Goal: Entertainment & Leisure: Consume media (video, audio)

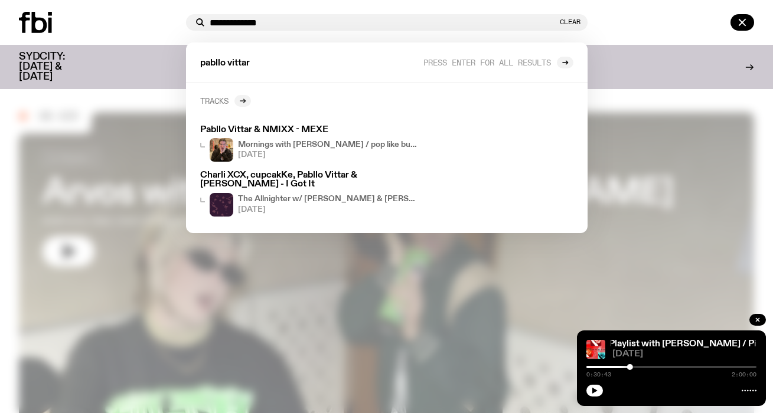
type input "**********"
click at [240, 100] on icon at bounding box center [242, 100] width 7 height 7
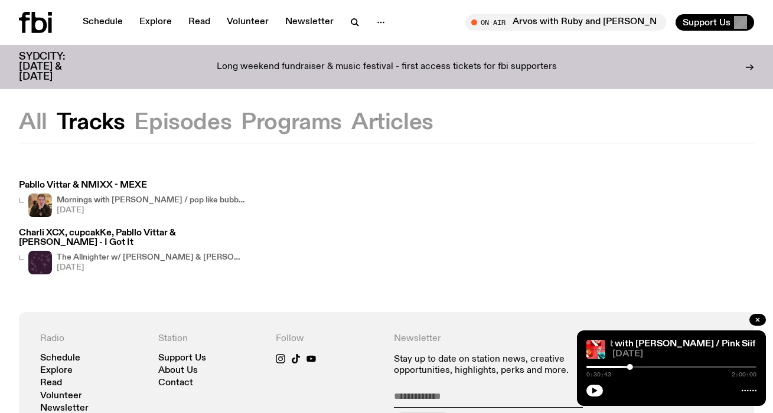
click at [116, 190] on h3 "Pabllo Vittar & NMIXX - MEXE" at bounding box center [132, 185] width 227 height 9
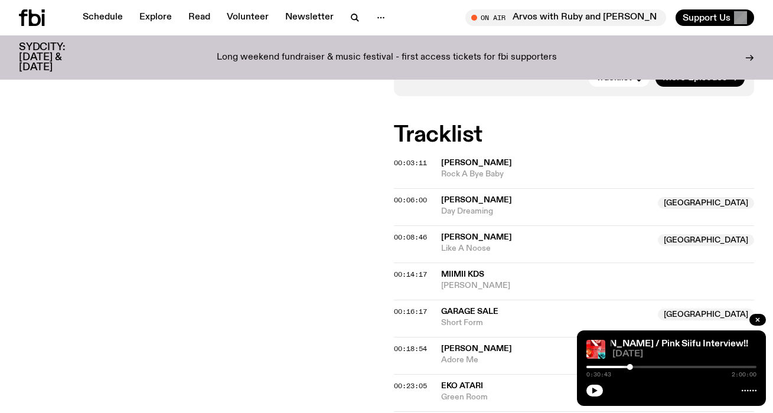
scroll to position [1480, 0]
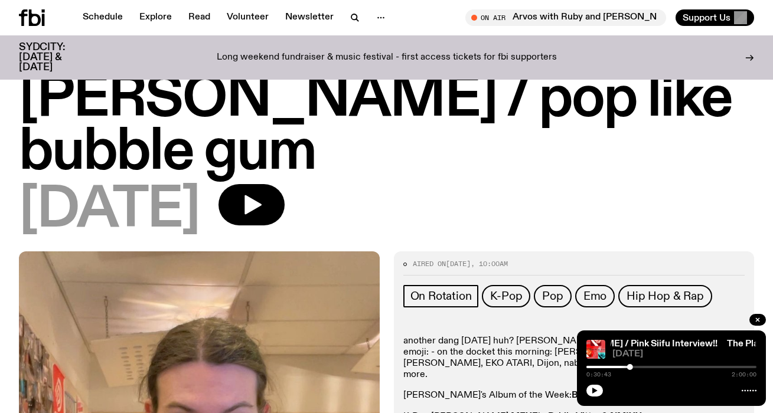
scroll to position [17, 0]
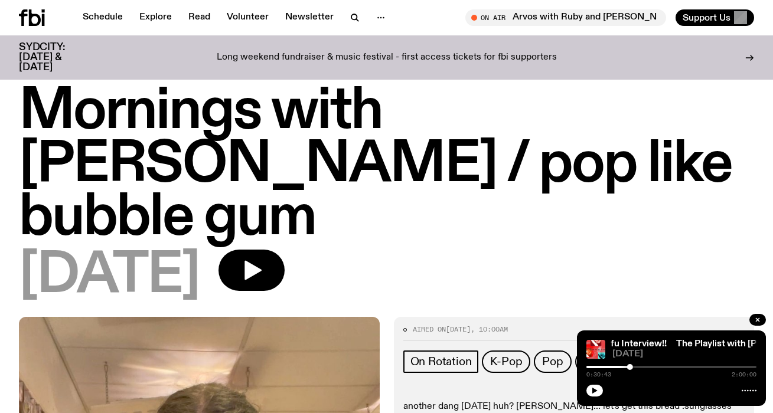
click at [425, 239] on h1 "Mornings with [PERSON_NAME] / pop like bubble gum" at bounding box center [386, 165] width 735 height 159
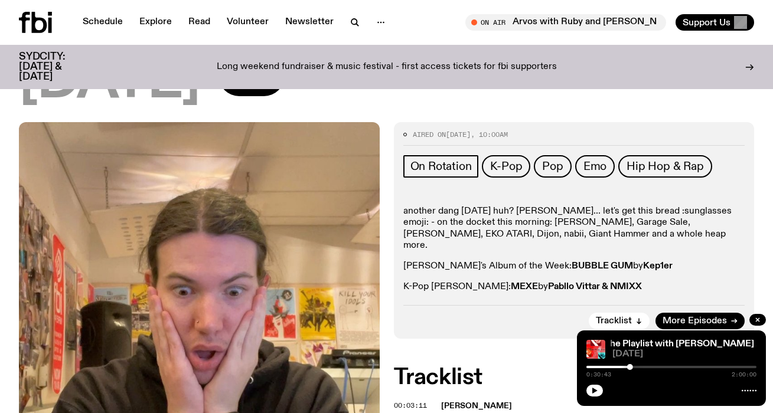
scroll to position [0, 0]
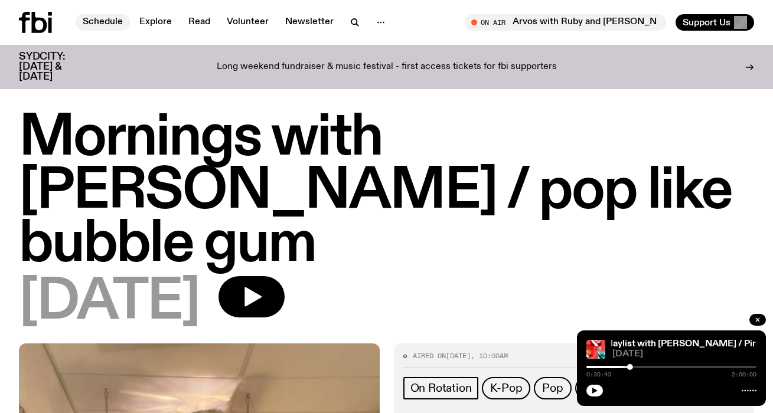
click at [106, 22] on link "Schedule" at bounding box center [103, 22] width 54 height 17
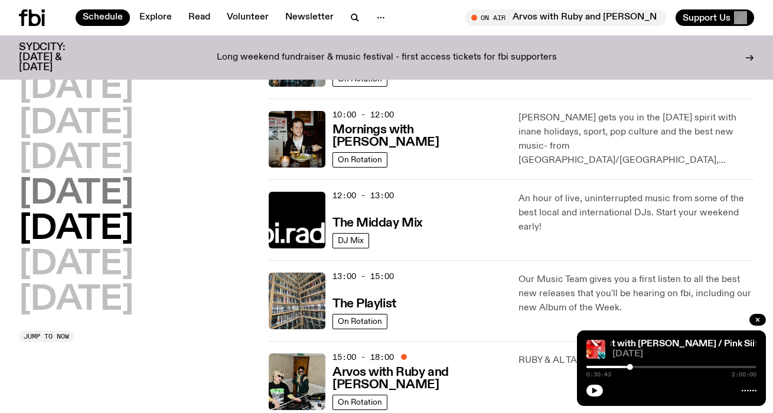
scroll to position [270, 0]
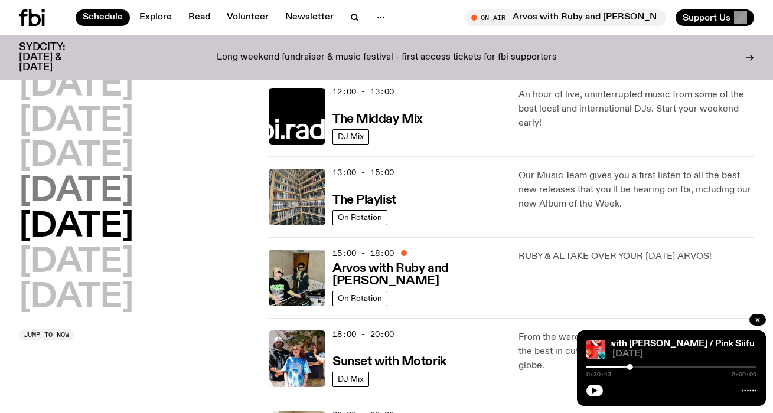
click at [126, 188] on h2 "[DATE]" at bounding box center [76, 192] width 115 height 33
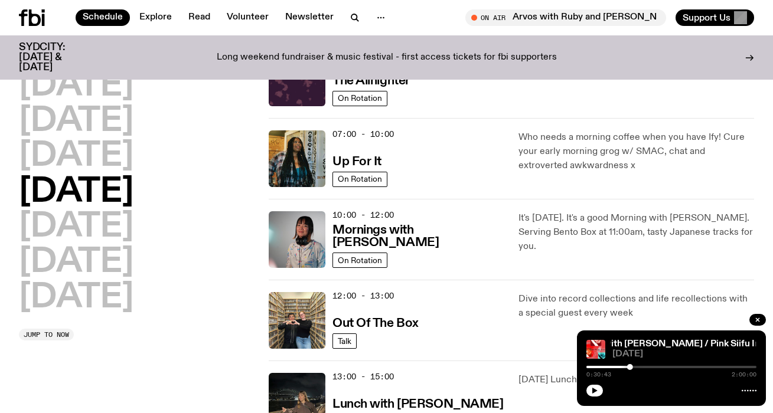
scroll to position [33, 0]
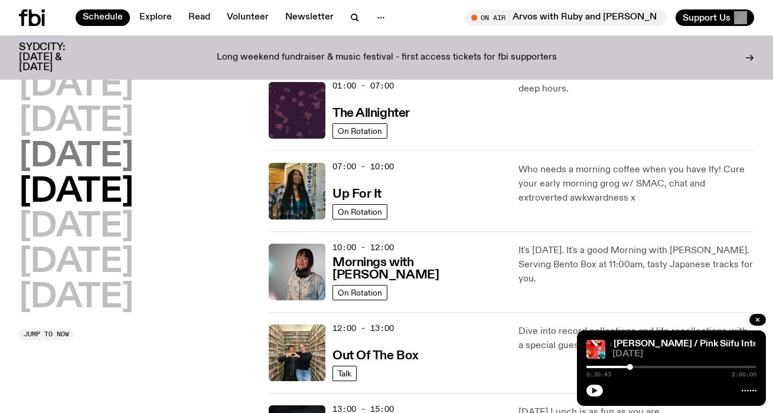
click at [133, 157] on h2 "[DATE]" at bounding box center [76, 157] width 115 height 33
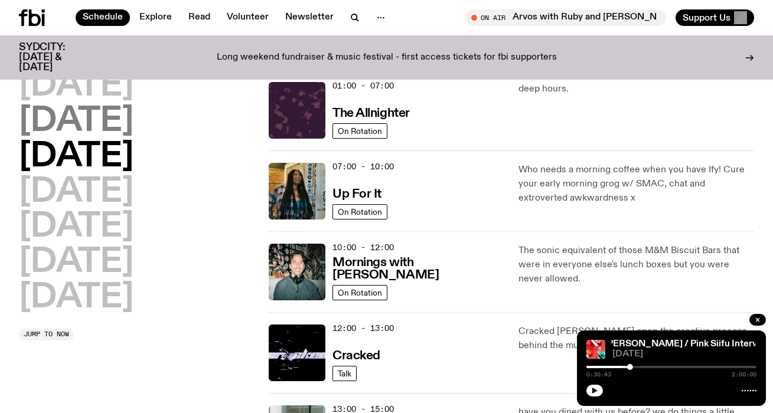
click at [133, 128] on h2 "[DATE]" at bounding box center [76, 121] width 115 height 33
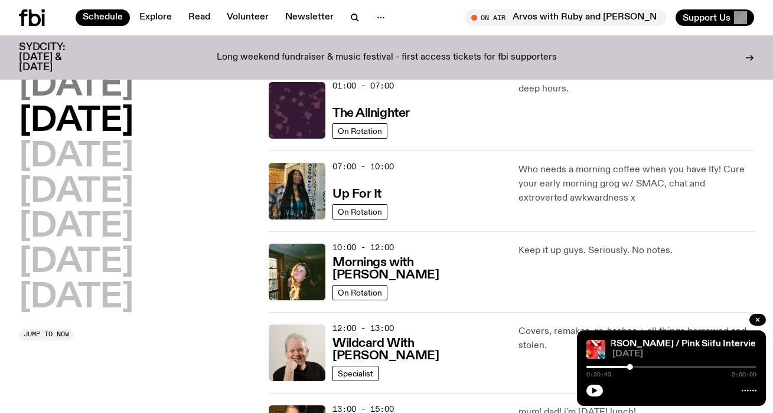
click at [133, 89] on h2 "[DATE]" at bounding box center [76, 86] width 115 height 33
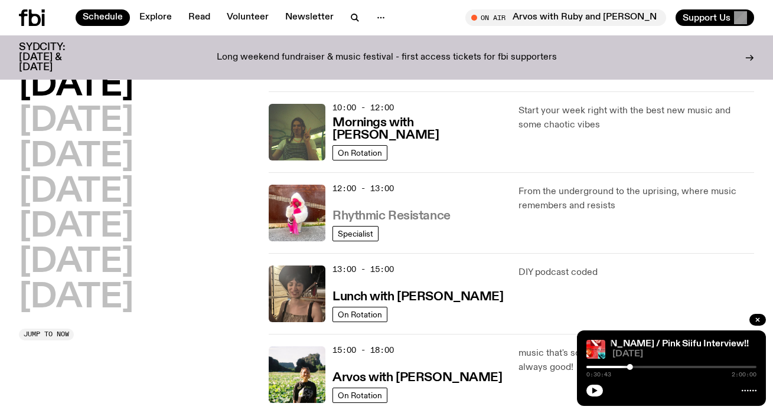
scroll to position [174, 0]
click at [429, 219] on h3 "Rhythmic Resistance" at bounding box center [392, 216] width 118 height 12
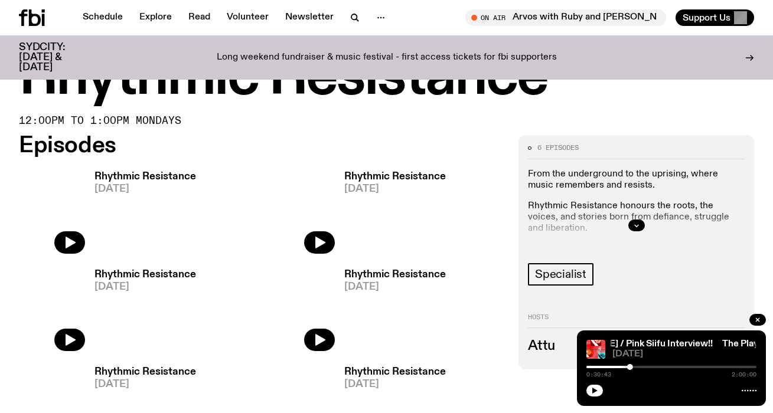
scroll to position [469, 0]
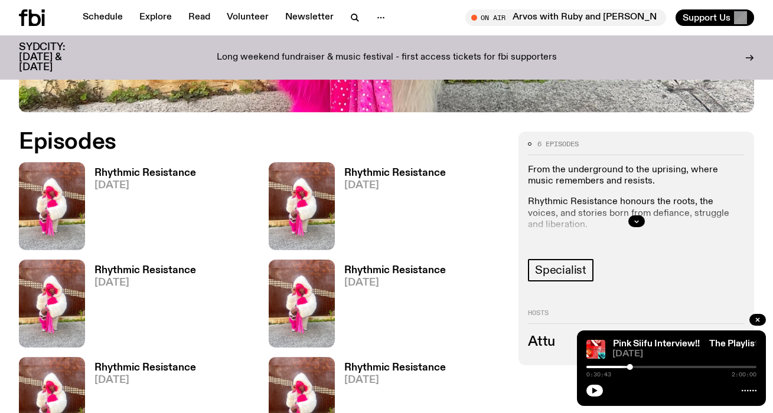
click at [142, 171] on h3 "Rhythmic Resistance" at bounding box center [146, 173] width 102 height 10
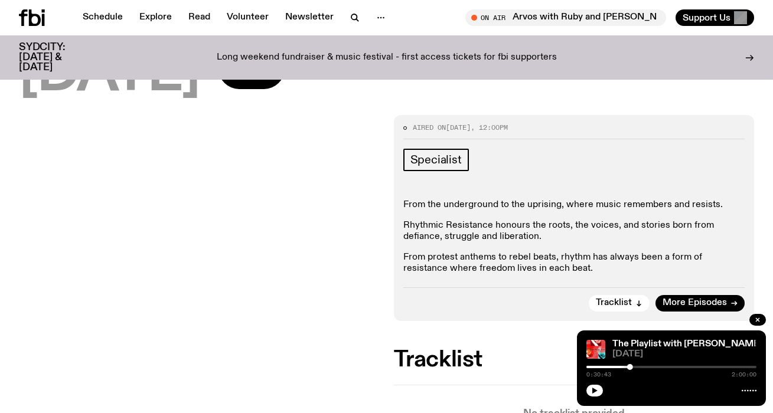
scroll to position [177, 0]
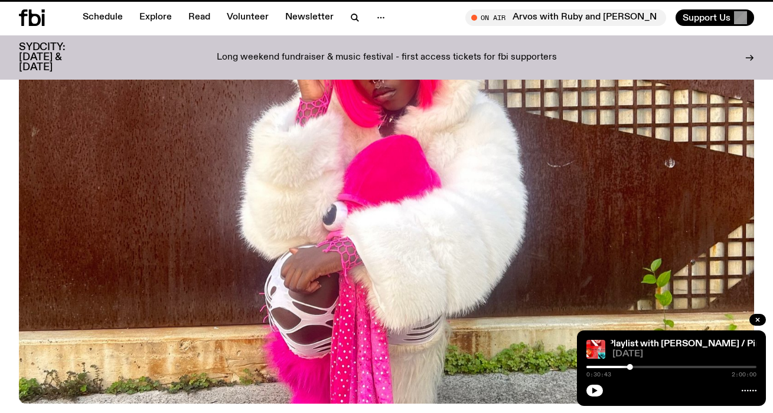
scroll to position [469, 0]
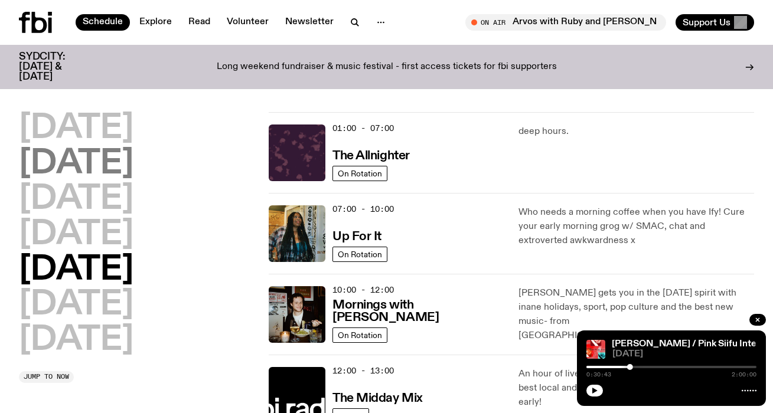
click at [123, 172] on h2 "[DATE]" at bounding box center [76, 164] width 115 height 33
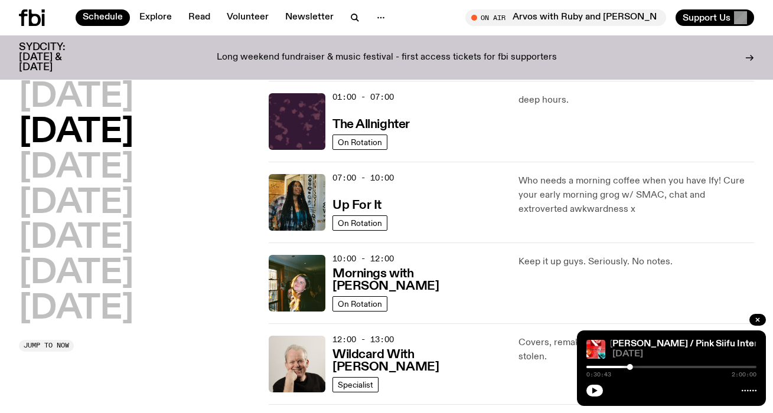
scroll to position [33, 0]
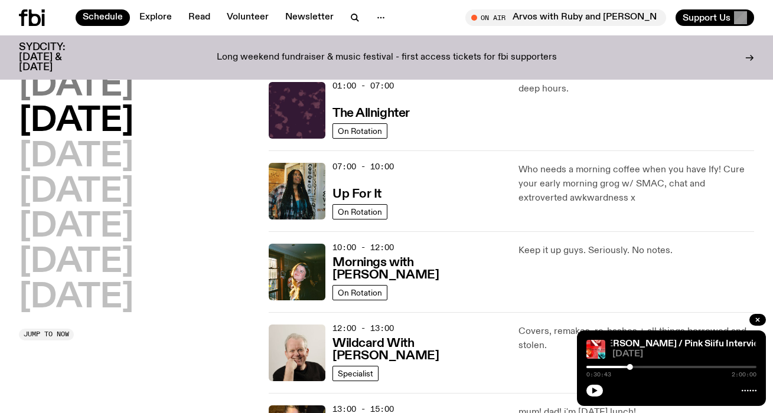
click at [126, 87] on h2 "[DATE]" at bounding box center [76, 86] width 115 height 33
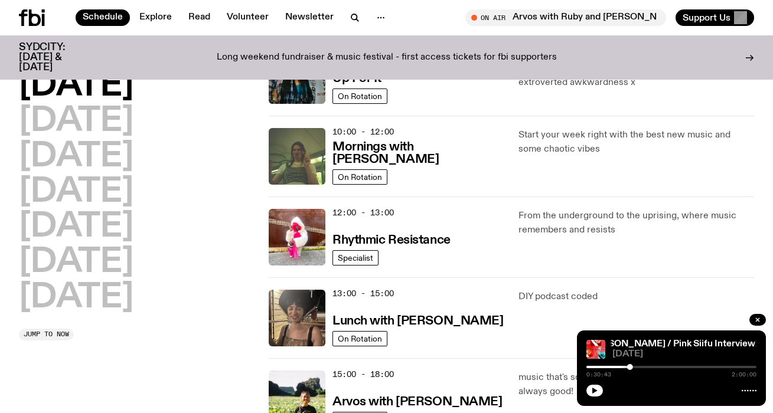
scroll to position [168, 0]
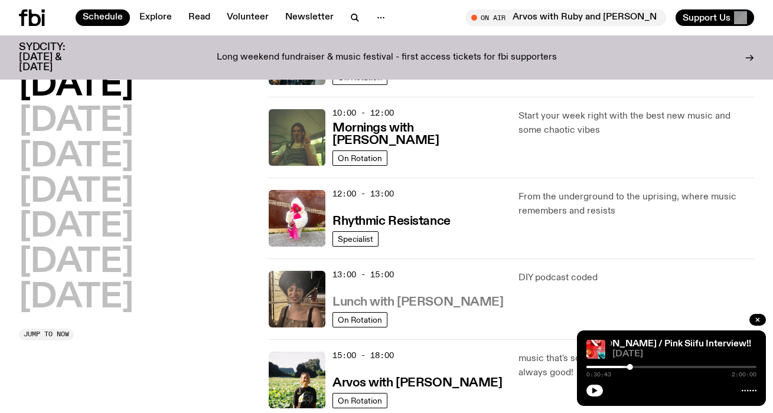
click at [434, 304] on h3 "Lunch with [PERSON_NAME]" at bounding box center [418, 303] width 171 height 12
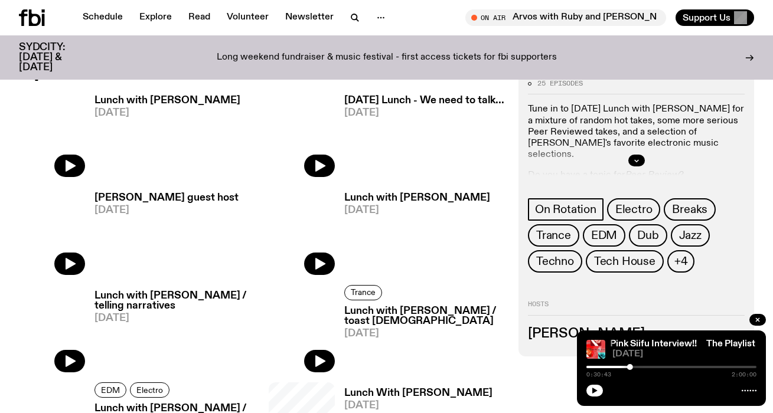
scroll to position [393, 0]
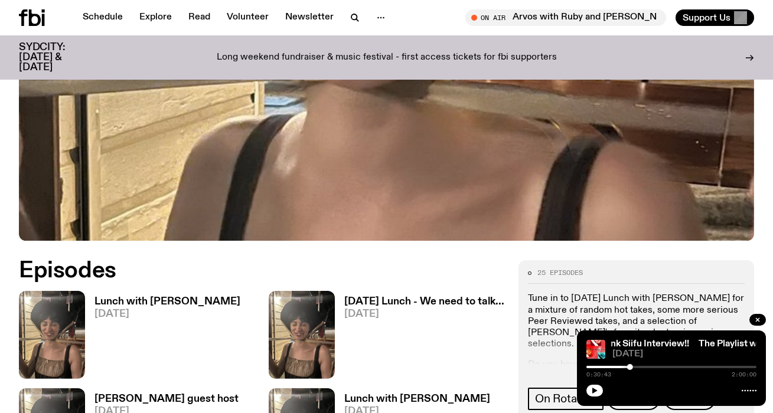
click at [166, 297] on link "Lunch with [PERSON_NAME] [DATE]" at bounding box center [162, 338] width 155 height 82
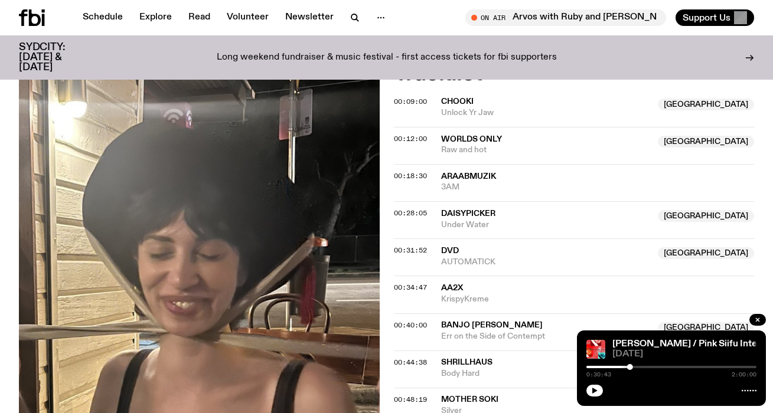
scroll to position [487, 0]
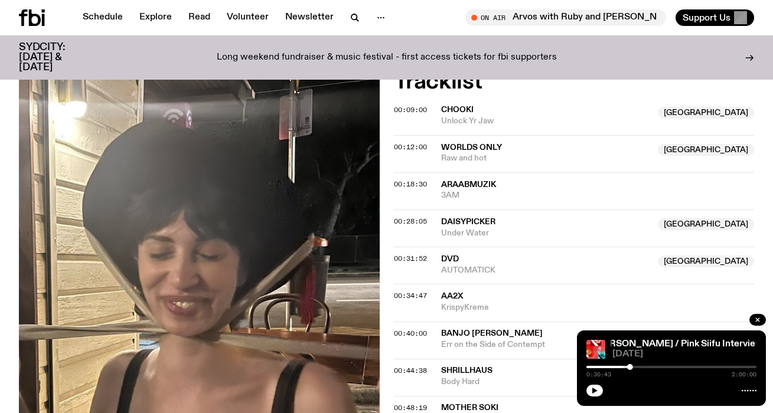
click at [452, 292] on span "AA2x" at bounding box center [452, 296] width 22 height 8
click at [415, 291] on span "00:34:47" at bounding box center [410, 295] width 33 height 9
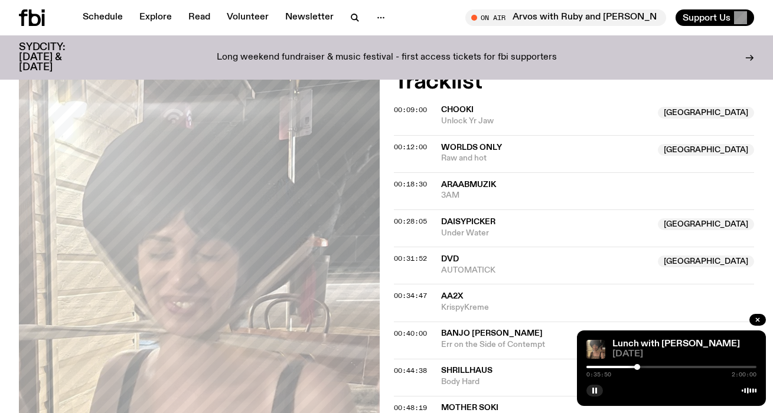
click at [637, 367] on div at bounding box center [637, 367] width 6 height 6
click at [638, 367] on div at bounding box center [637, 367] width 6 height 6
click at [639, 367] on div at bounding box center [639, 367] width 6 height 6
click at [640, 367] on div at bounding box center [640, 367] width 6 height 6
click at [640, 368] on div at bounding box center [640, 367] width 6 height 6
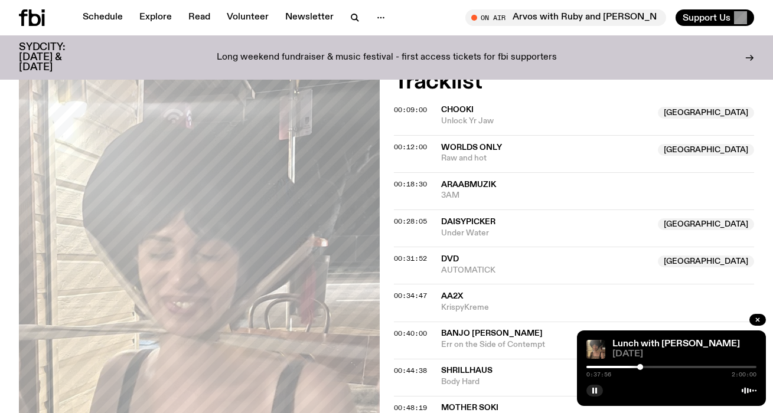
click at [641, 368] on div at bounding box center [640, 367] width 6 height 6
click at [643, 368] on div at bounding box center [642, 367] width 6 height 6
click at [641, 368] on div at bounding box center [642, 367] width 6 height 6
click at [416, 254] on span "00:31:52" at bounding box center [410, 258] width 33 height 9
click at [631, 367] on div at bounding box center [631, 367] width 6 height 6
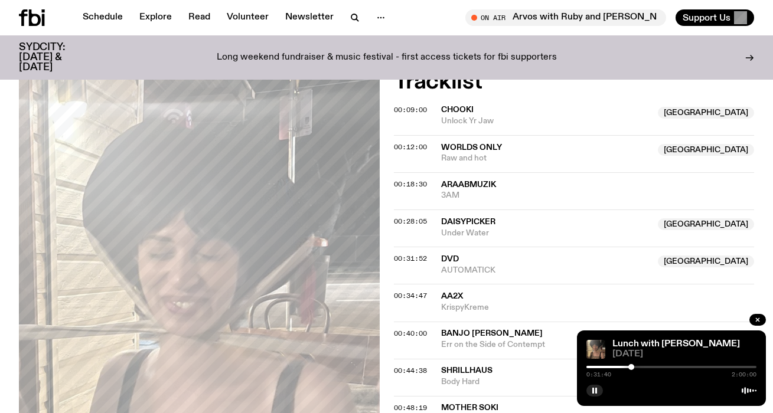
click at [631, 367] on div at bounding box center [631, 367] width 6 height 6
click at [632, 367] on div at bounding box center [632, 367] width 6 height 6
click at [631, 367] on div at bounding box center [631, 367] width 6 height 6
click at [630, 367] on div at bounding box center [631, 367] width 6 height 6
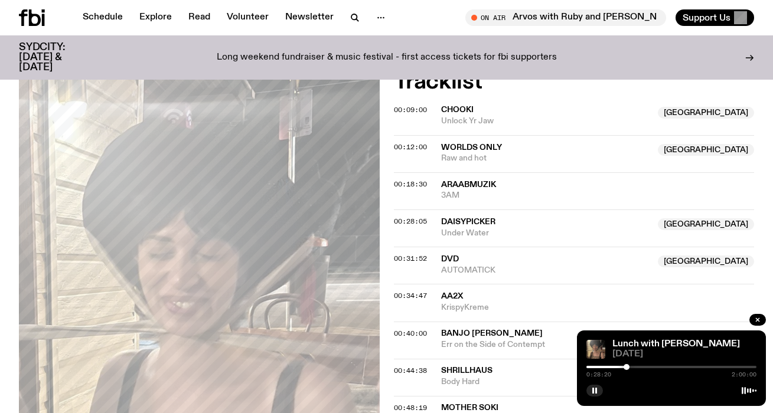
click at [627, 367] on div at bounding box center [627, 367] width 6 height 6
click at [626, 366] on div at bounding box center [627, 367] width 6 height 6
click at [625, 367] on div at bounding box center [625, 367] width 6 height 6
click at [758, 315] on button "button" at bounding box center [758, 320] width 17 height 12
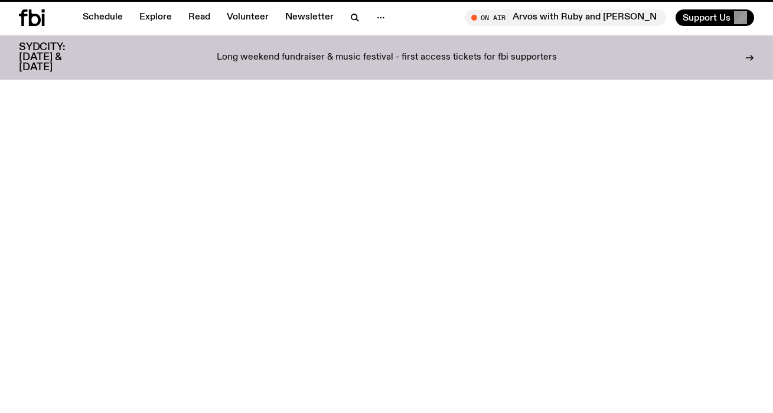
scroll to position [393, 0]
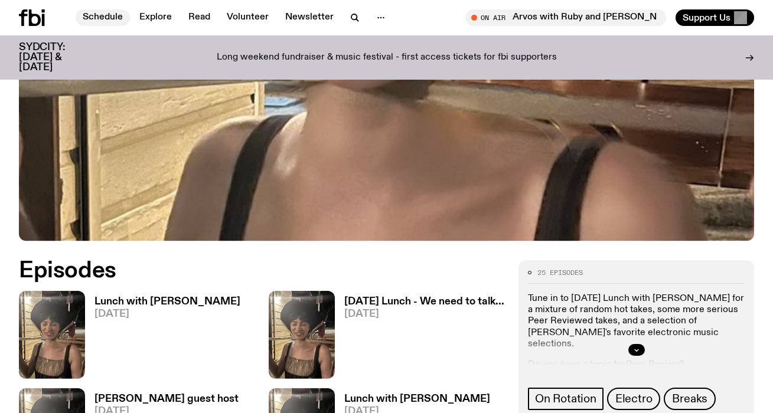
click at [121, 19] on link "Schedule" at bounding box center [103, 17] width 54 height 17
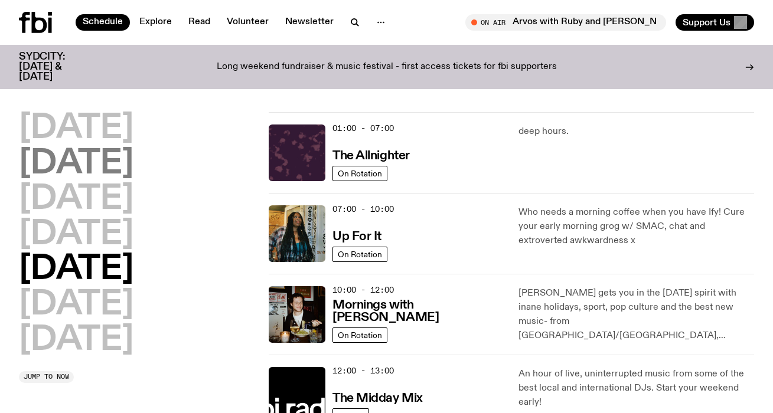
click at [133, 148] on h2 "[DATE]" at bounding box center [76, 164] width 115 height 33
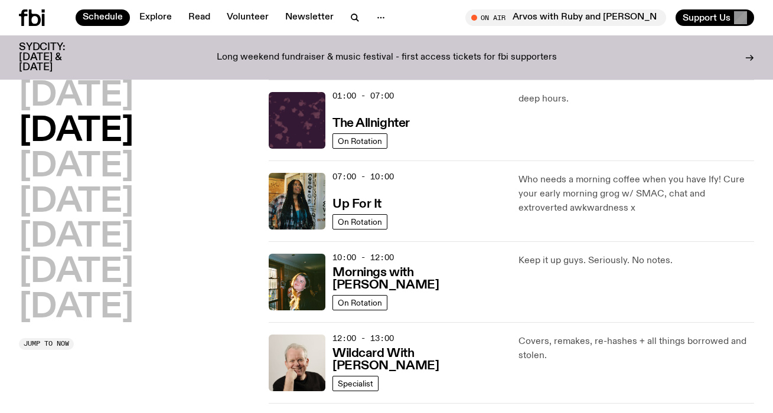
scroll to position [33, 0]
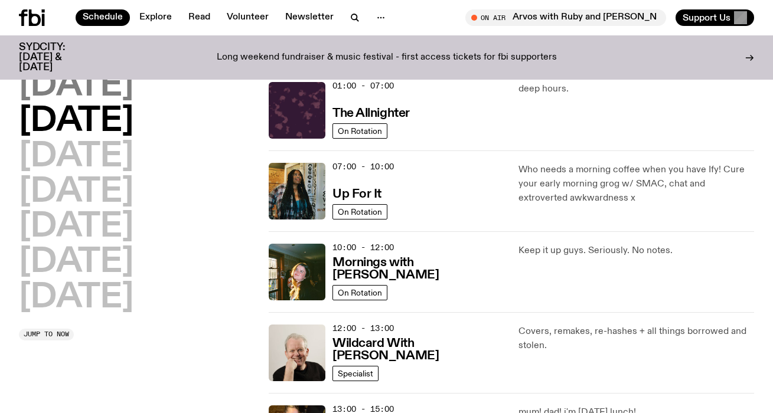
click at [128, 89] on h2 "[DATE]" at bounding box center [76, 86] width 115 height 33
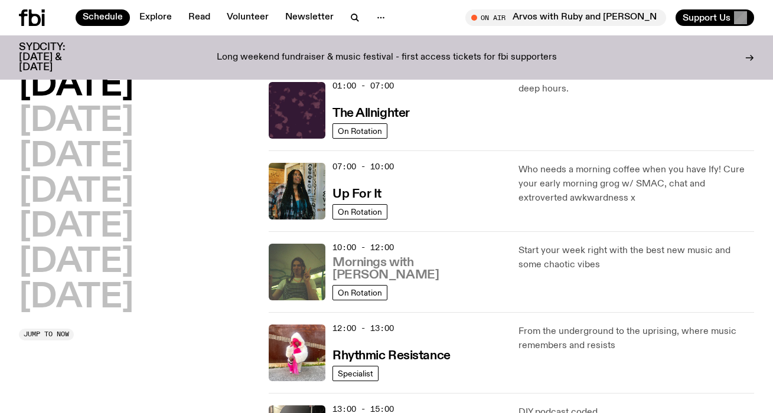
click at [386, 259] on h3 "Mornings with [PERSON_NAME]" at bounding box center [419, 269] width 172 height 25
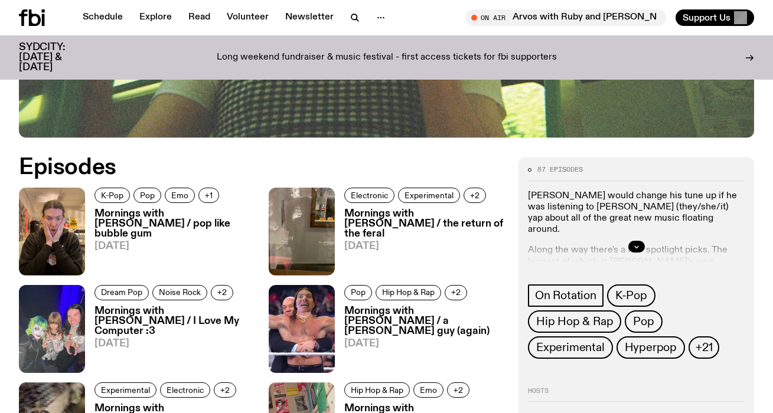
scroll to position [533, 0]
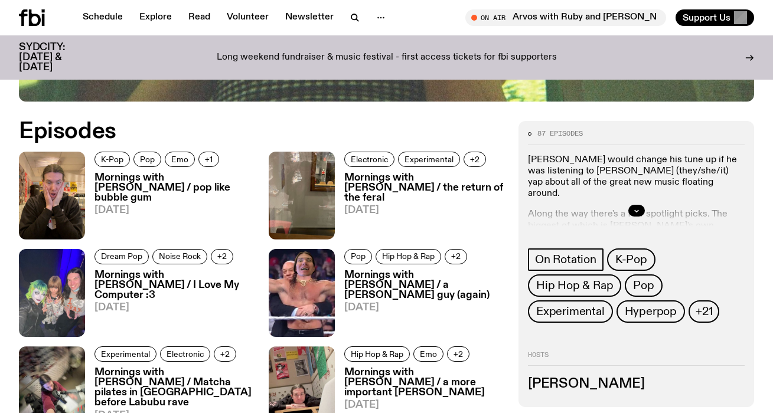
click at [100, 206] on span "[DATE]" at bounding box center [175, 211] width 160 height 10
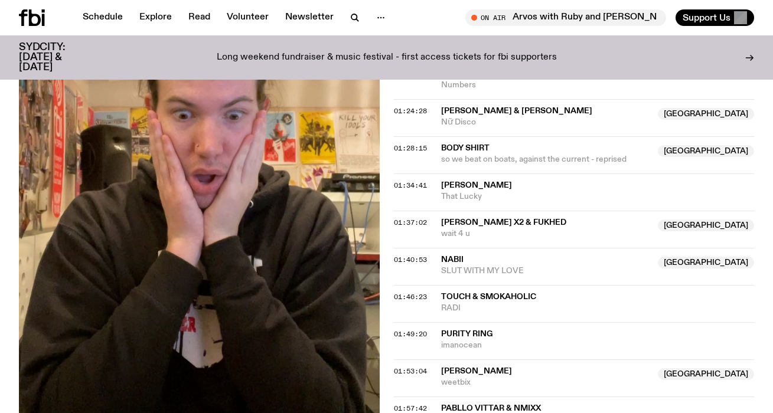
scroll to position [1468, 0]
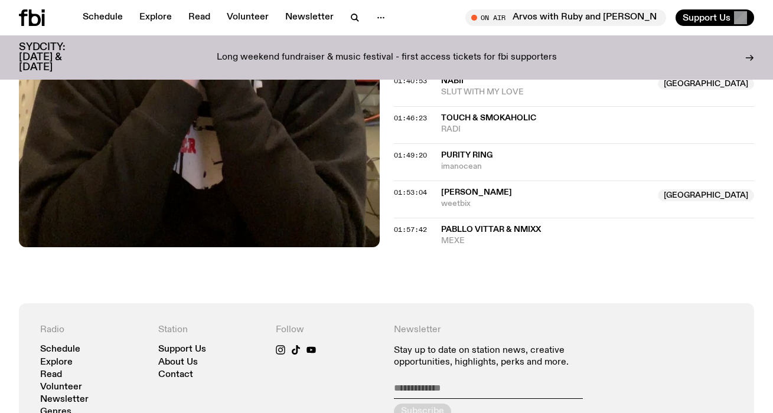
click at [441, 226] on span "Pabllo Vittar & NMIXX" at bounding box center [491, 230] width 100 height 8
click at [399, 225] on span "01:57:42" at bounding box center [410, 229] width 33 height 9
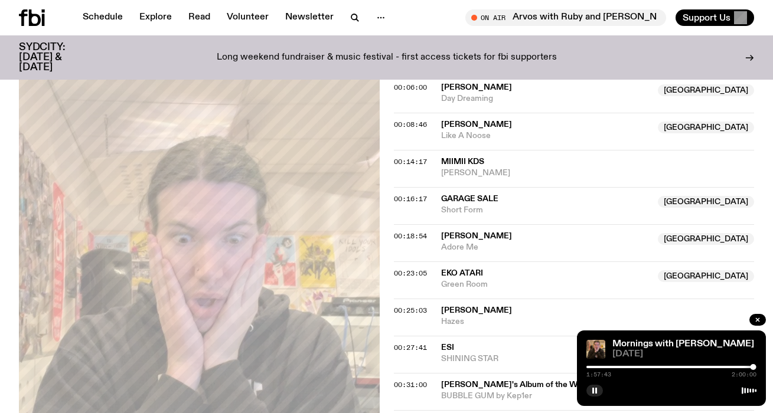
scroll to position [569, 0]
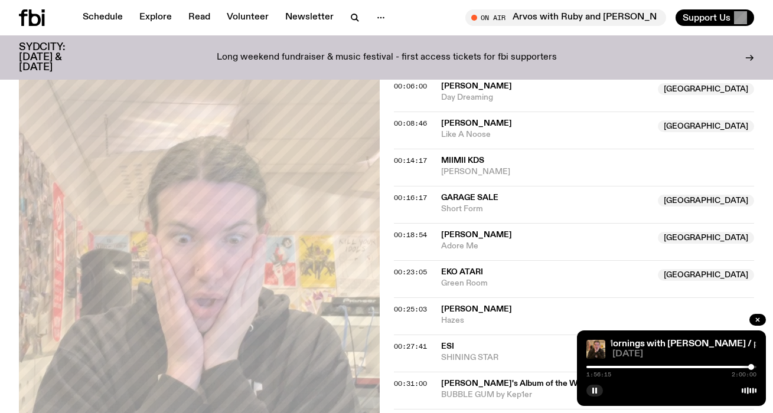
click at [751, 368] on div at bounding box center [751, 367] width 6 height 6
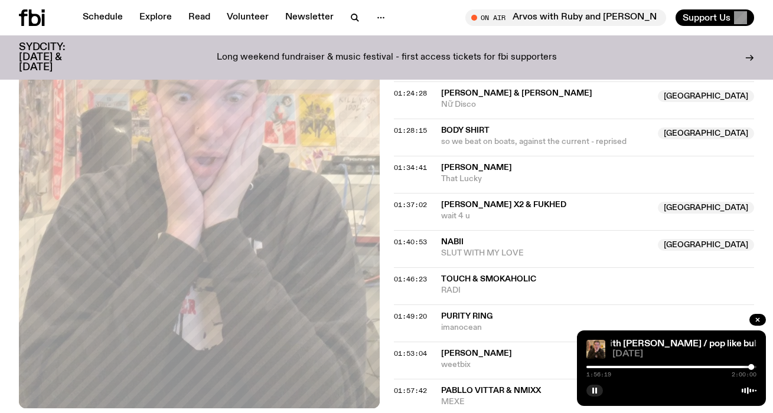
scroll to position [1305, 0]
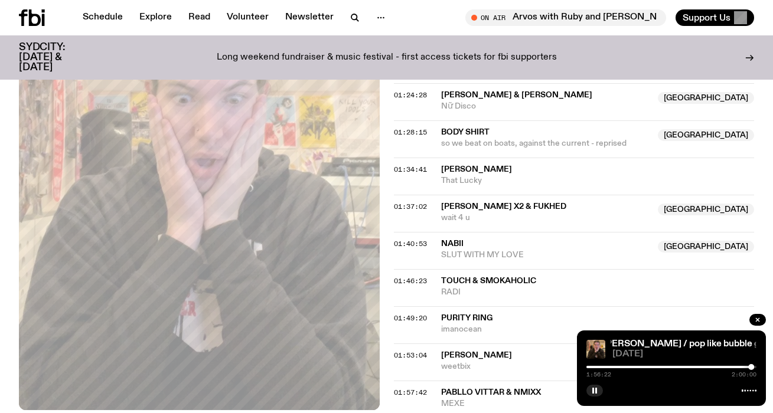
click at [750, 367] on div at bounding box center [751, 367] width 6 height 6
click at [750, 368] on div at bounding box center [750, 367] width 6 height 6
click at [749, 367] on div at bounding box center [749, 367] width 6 height 6
click at [750, 367] on div at bounding box center [750, 367] width 6 height 6
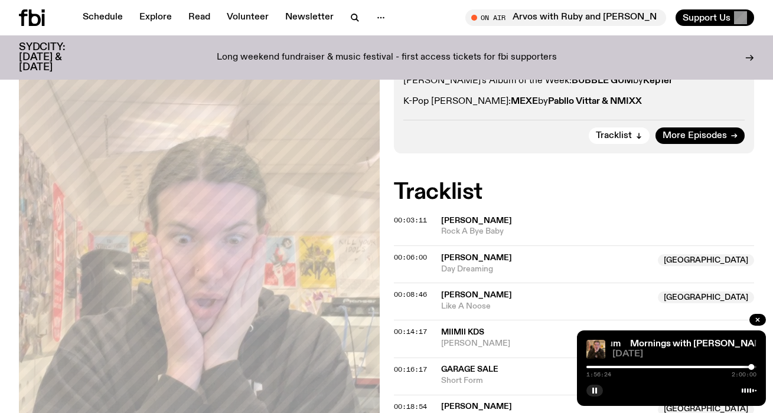
scroll to position [1490, 0]
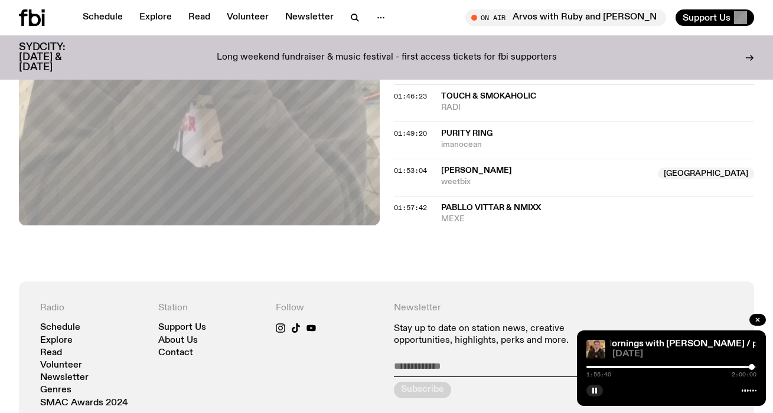
click at [752, 368] on div at bounding box center [752, 367] width 6 height 6
click at [752, 368] on div at bounding box center [753, 367] width 6 height 6
